Goal: Information Seeking & Learning: Find specific page/section

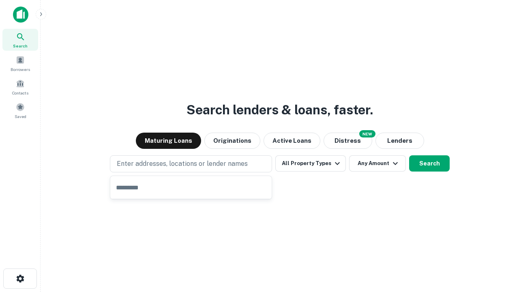
type input "**********"
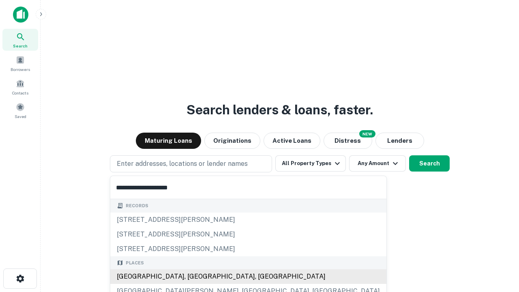
click at [194, 276] on div "[GEOGRAPHIC_DATA], [GEOGRAPHIC_DATA], [GEOGRAPHIC_DATA]" at bounding box center [248, 276] width 276 height 15
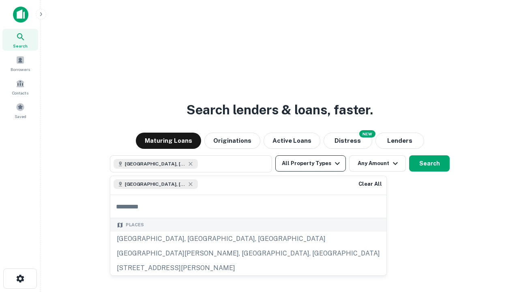
click at [311, 163] on button "All Property Types" at bounding box center [310, 163] width 71 height 16
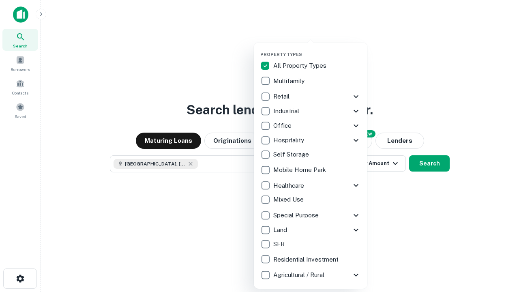
click at [317, 49] on button "button" at bounding box center [317, 49] width 114 height 0
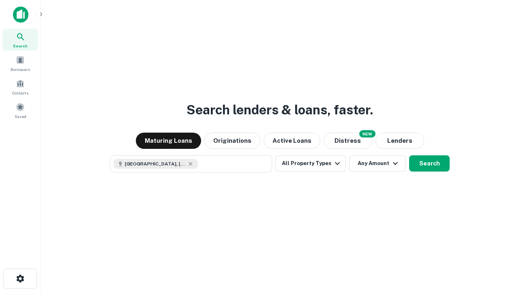
scroll to position [13, 0]
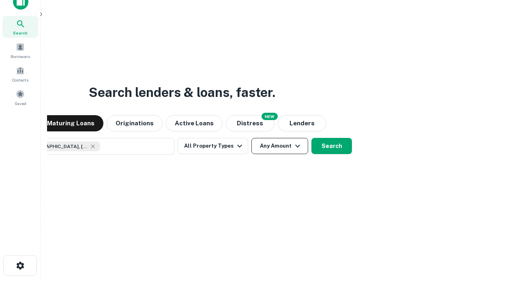
click at [251, 138] on button "Any Amount" at bounding box center [279, 146] width 57 height 16
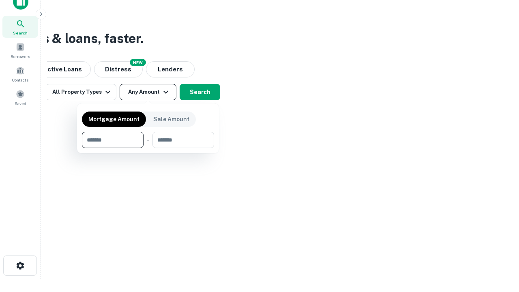
type input "*******"
click at [148, 148] on button "button" at bounding box center [148, 148] width 132 height 0
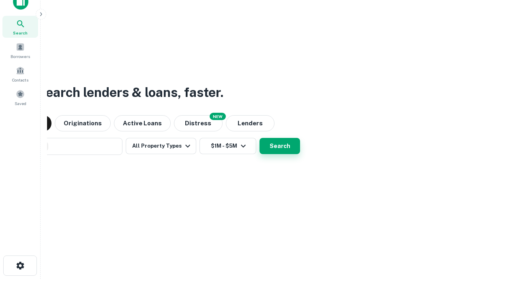
click at [259, 138] on button "Search" at bounding box center [279, 146] width 41 height 16
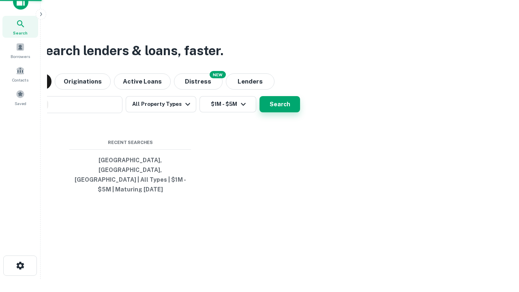
scroll to position [26, 229]
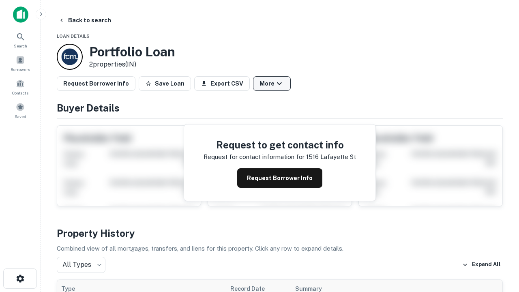
click at [272, 84] on button "More" at bounding box center [272, 83] width 38 height 15
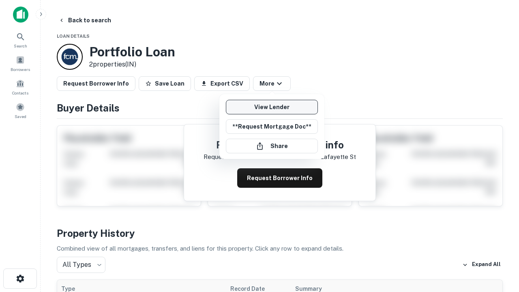
click at [272, 107] on link "View Lender" at bounding box center [272, 107] width 92 height 15
